Goal: Transaction & Acquisition: Purchase product/service

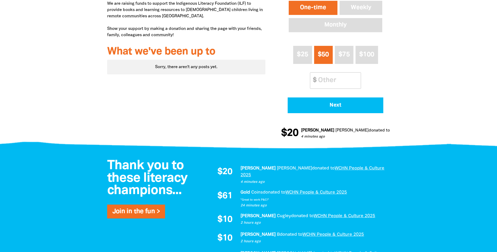
scroll to position [210, 0]
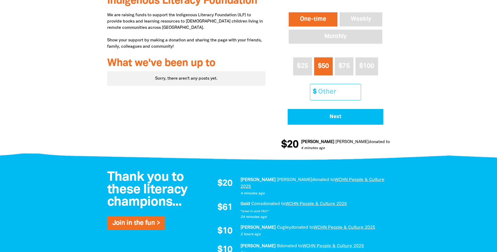
click at [325, 94] on input "Other Amount" at bounding box center [337, 92] width 46 height 16
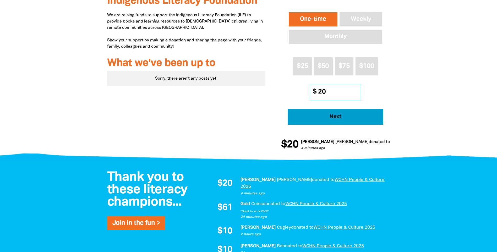
type input "20"
click at [341, 117] on span "Next" at bounding box center [335, 116] width 81 height 5
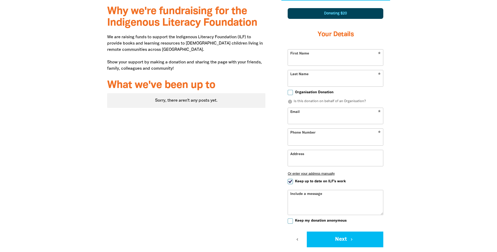
scroll to position [182, 0]
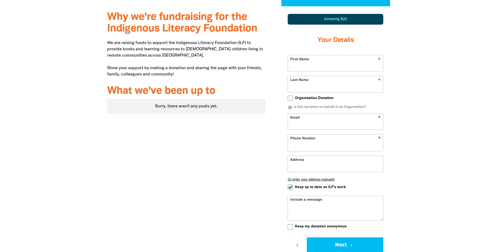
select select "AU"
click at [320, 68] on input "First Name" at bounding box center [335, 63] width 95 height 16
type input "[PERSON_NAME]"
type input "[PERSON_NAME][EMAIL_ADDRESS][DOMAIN_NAME]"
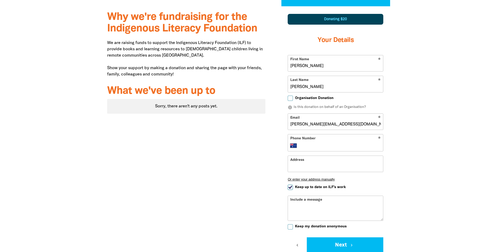
type input "[PHONE_NUMBER]"
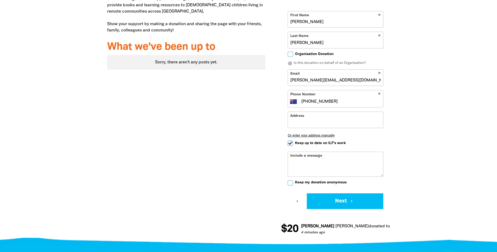
scroll to position [234, 0]
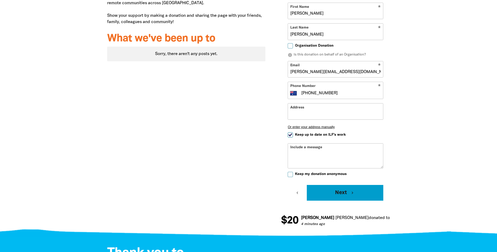
click at [339, 190] on button "Next chevron_right" at bounding box center [345, 193] width 76 height 16
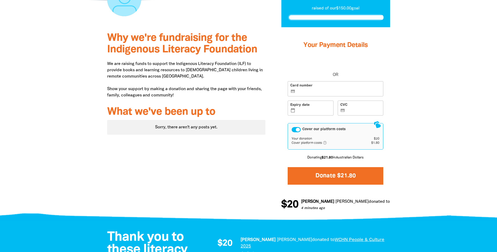
scroll to position [145, 0]
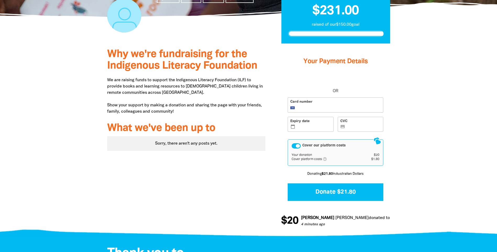
click at [312, 124] on label "Expiry date calendar_today" at bounding box center [311, 124] width 46 height 15
click at [312, 125] on input "Expiry date calendar_today" at bounding box center [313, 125] width 35 height 0
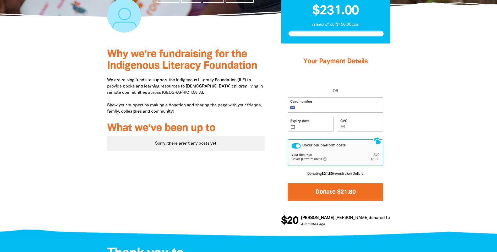
click at [335, 193] on button "Donate $21.80" at bounding box center [336, 192] width 96 height 18
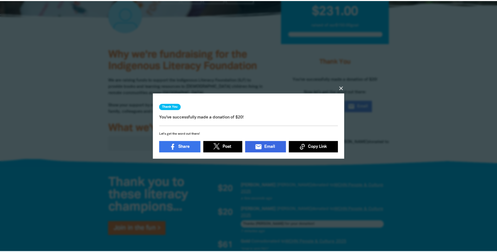
scroll to position [2, 0]
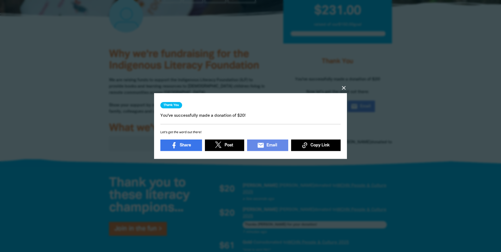
click at [343, 86] on icon "close" at bounding box center [343, 88] width 6 height 6
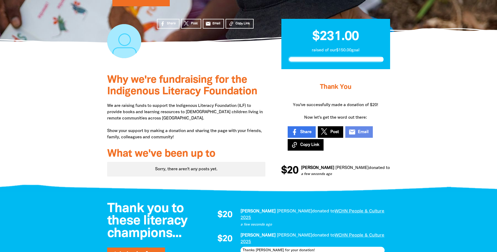
scroll to position [63, 0]
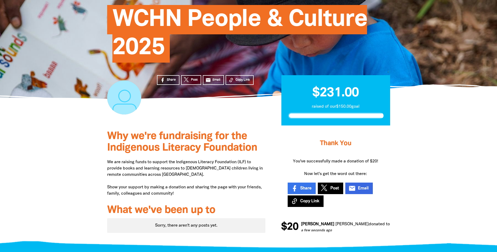
click at [363, 189] on span "Email" at bounding box center [363, 188] width 11 height 6
